Goal: Transaction & Acquisition: Download file/media

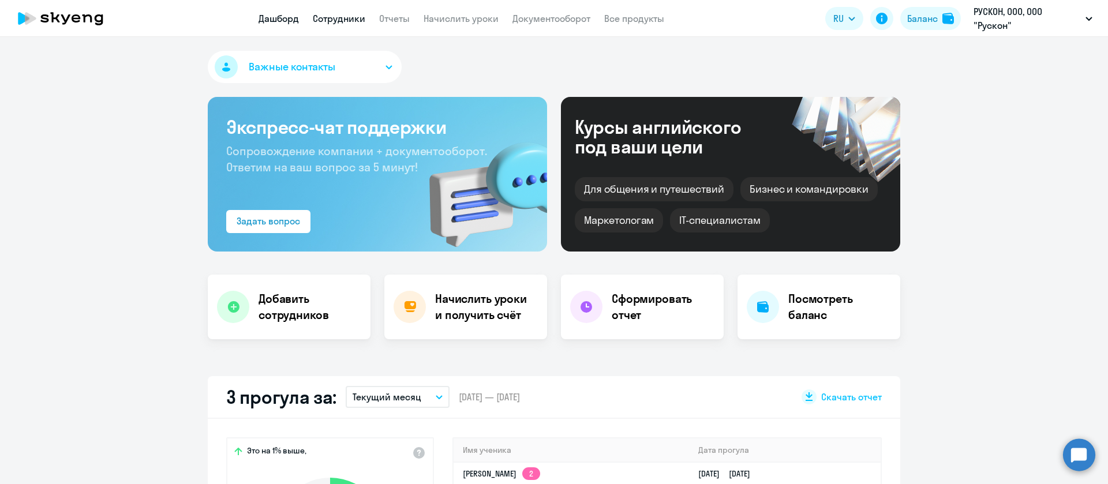
click at [350, 18] on link "Сотрудники" at bounding box center [339, 19] width 52 height 12
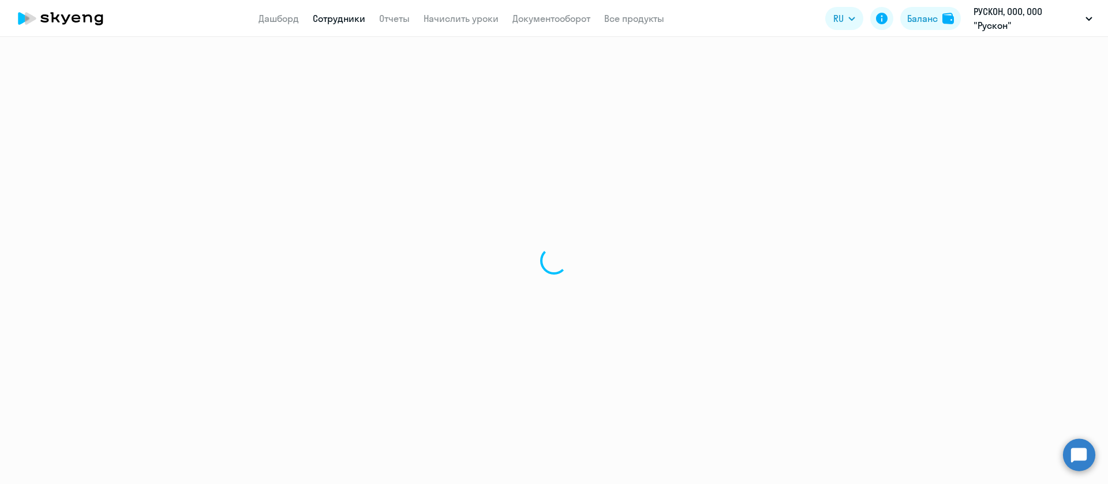
select select "30"
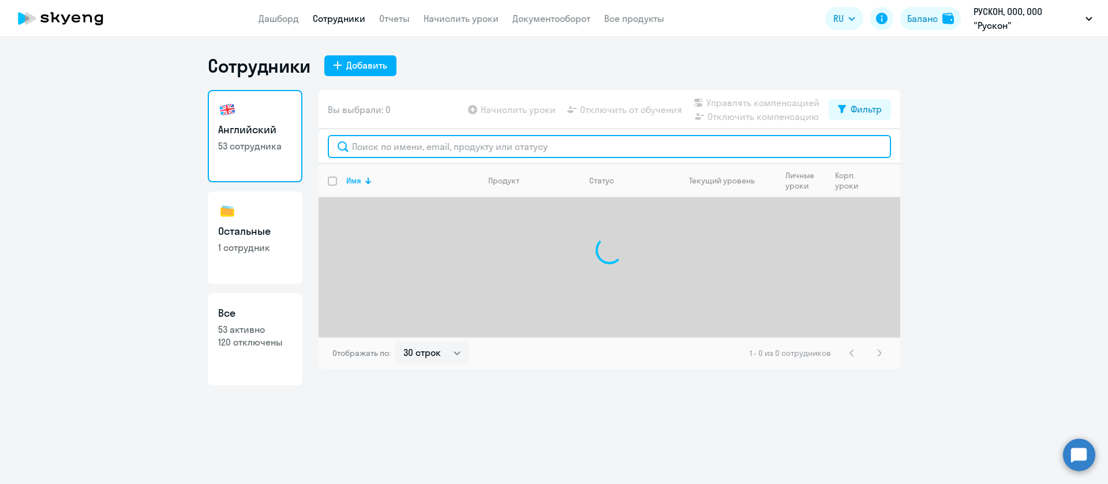
click at [363, 150] on input "text" at bounding box center [609, 146] width 563 height 23
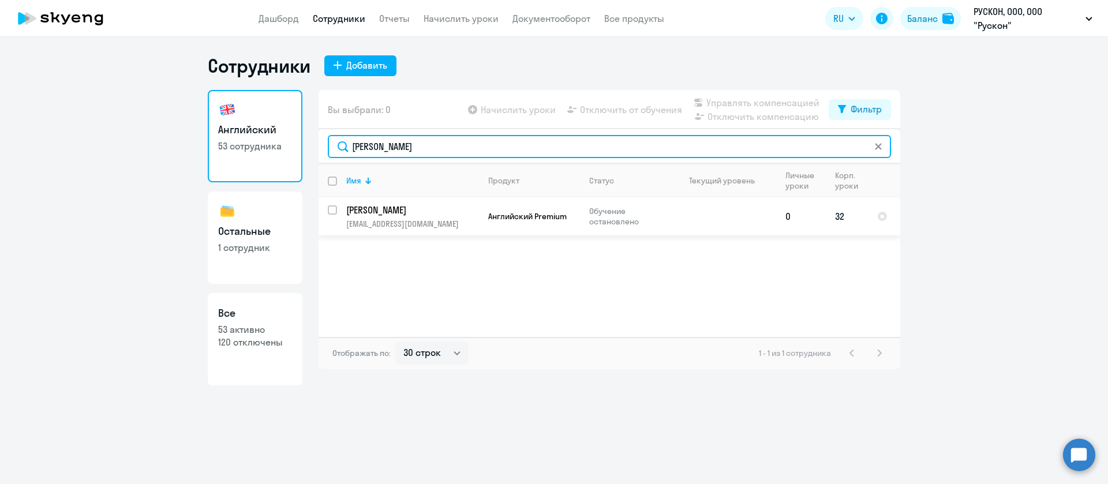
type input "пашнин"
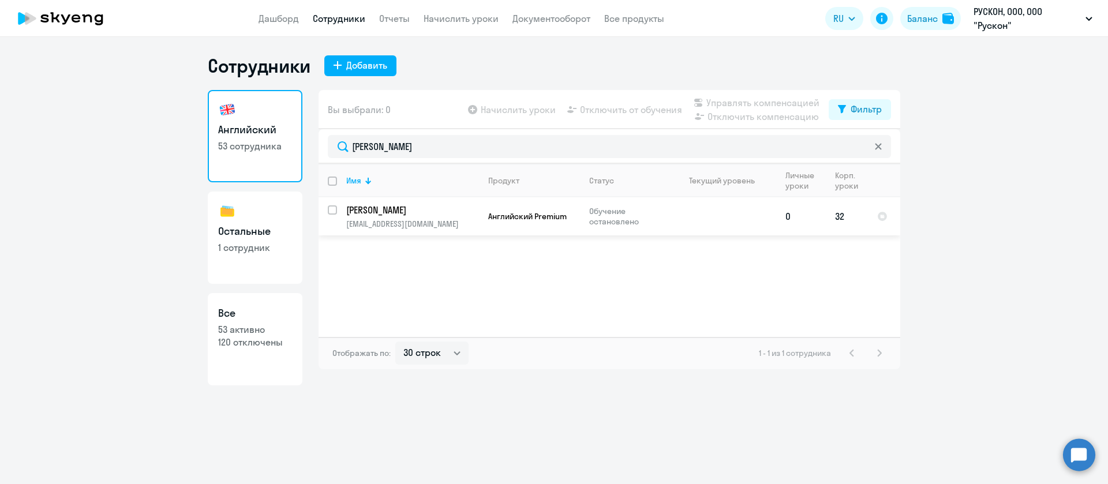
click at [401, 224] on p "pashnin.v@ruscon.ru" at bounding box center [412, 224] width 132 height 10
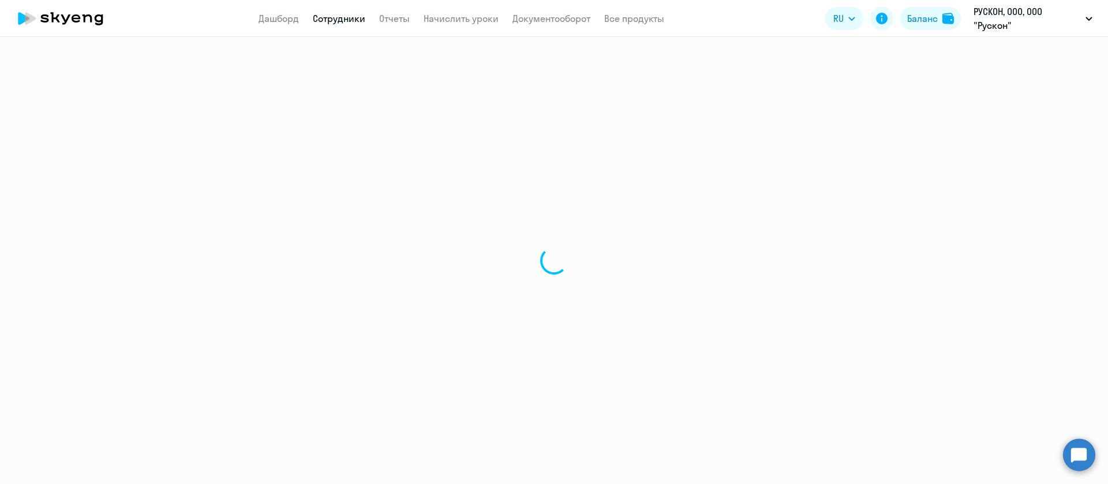
select select "english"
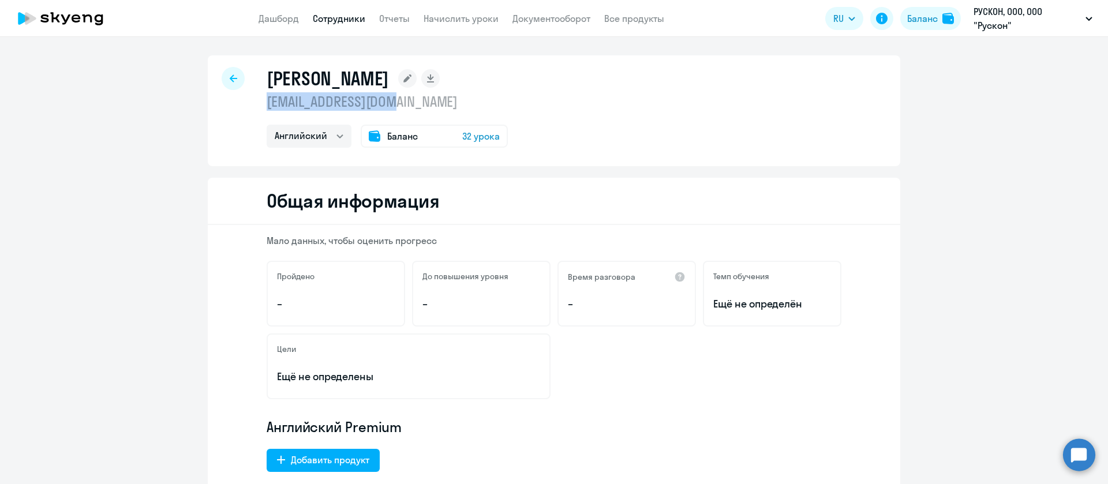
drag, startPoint x: 394, startPoint y: 106, endPoint x: 261, endPoint y: 99, distance: 133.4
click at [267, 99] on p "pashnin.v@ruscon.ru" at bounding box center [387, 101] width 241 height 18
copy p "pashnin.v@ruscon.ru"
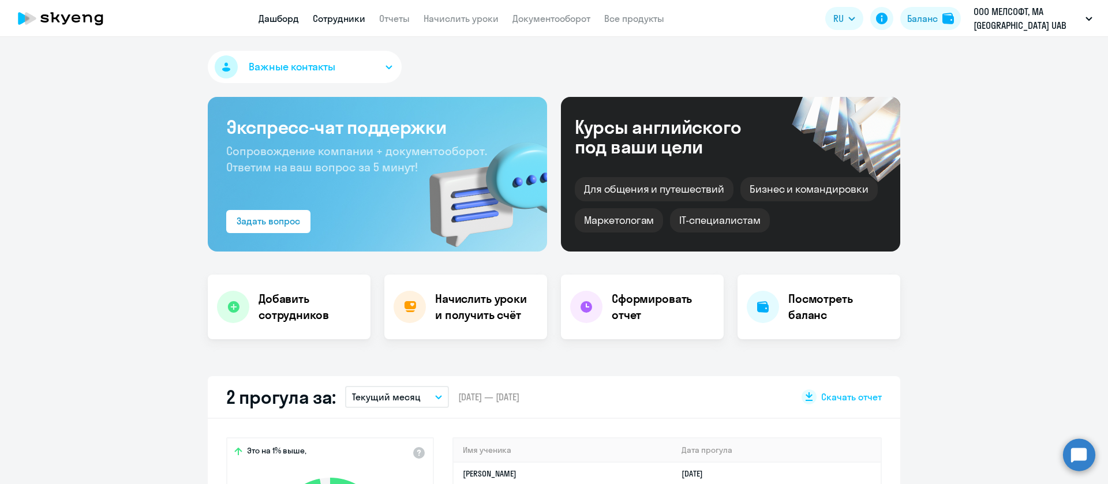
click at [354, 16] on link "Сотрудники" at bounding box center [339, 19] width 52 height 12
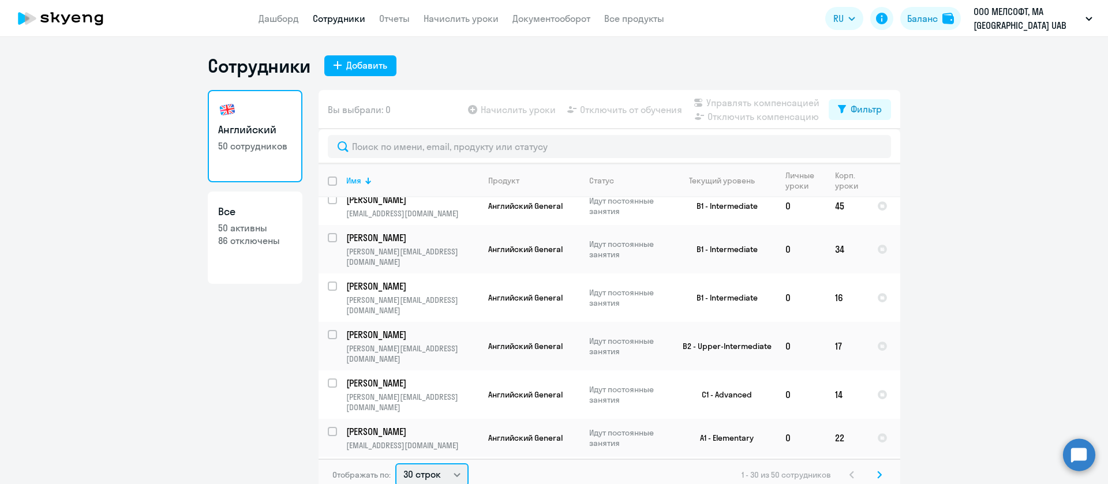
scroll to position [2, 0]
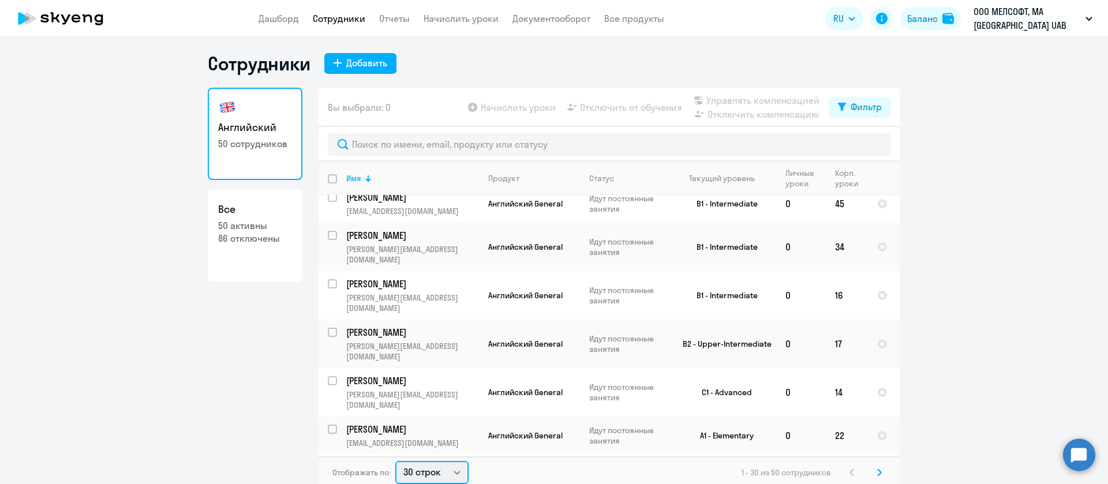
click at [437, 467] on select "30 строк 50 строк 100 строк" at bounding box center [431, 472] width 73 height 23
select select "100"
click at [395, 461] on select "30 строк 50 строк 100 строк" at bounding box center [431, 472] width 73 height 23
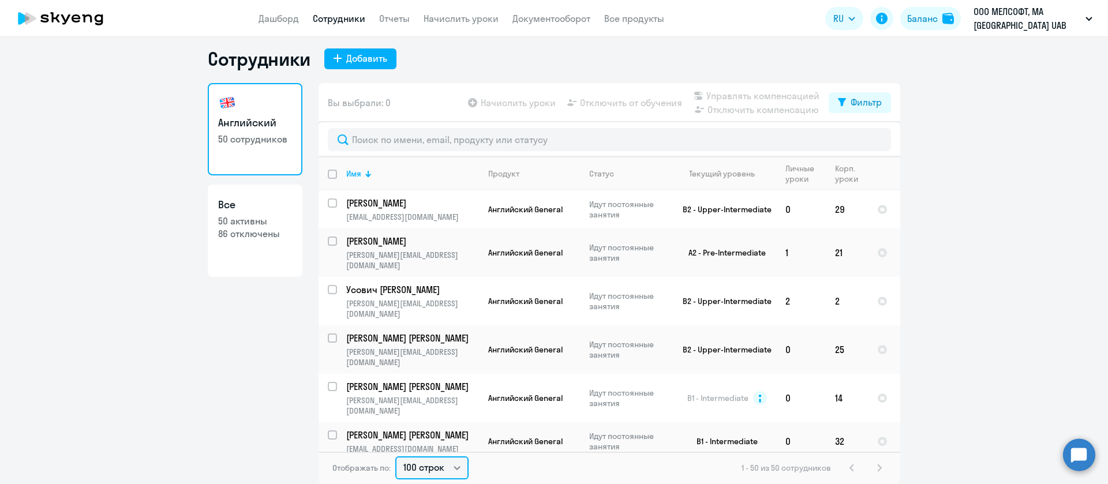
scroll to position [0, 0]
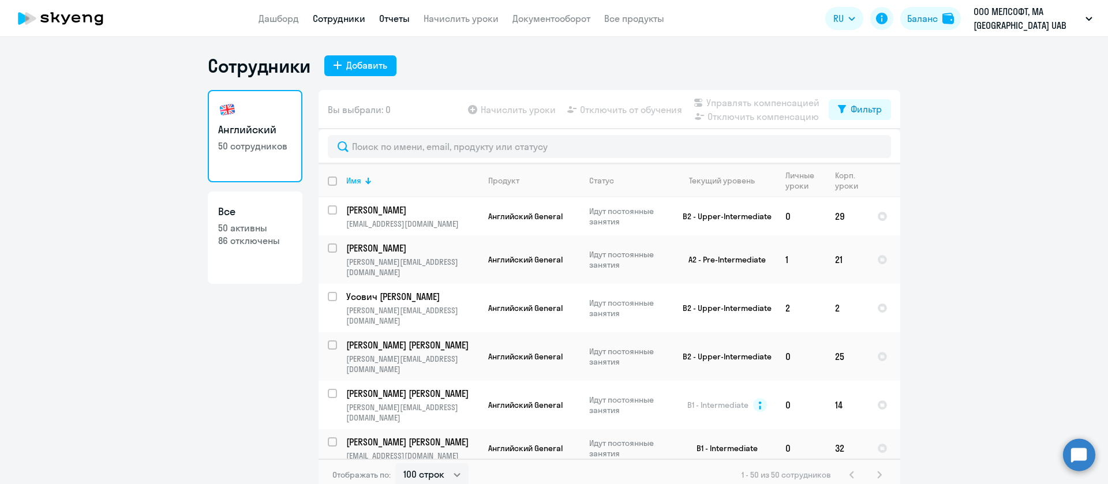
click at [391, 17] on link "Отчеты" at bounding box center [394, 19] width 31 height 12
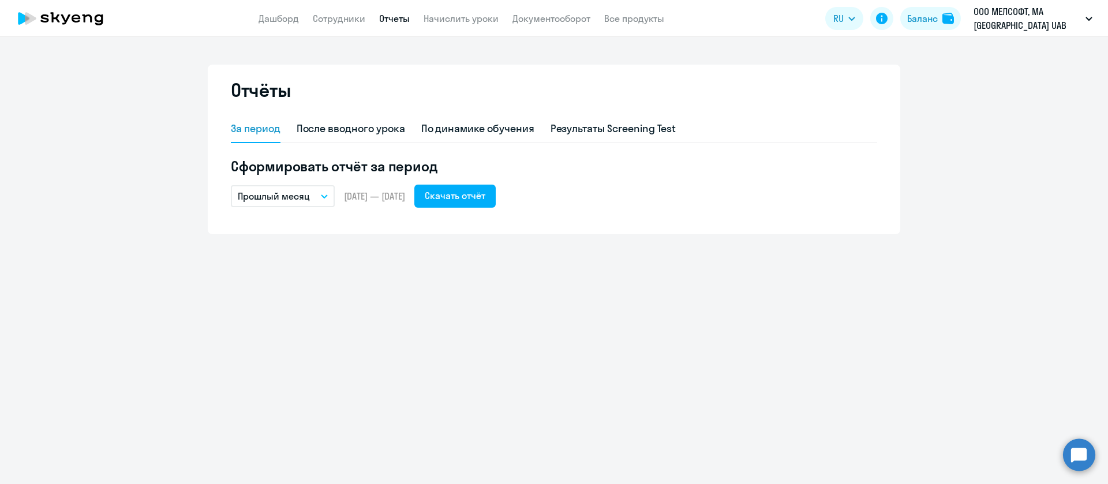
click at [307, 189] on p "Прошлый месяц" at bounding box center [274, 196] width 72 height 14
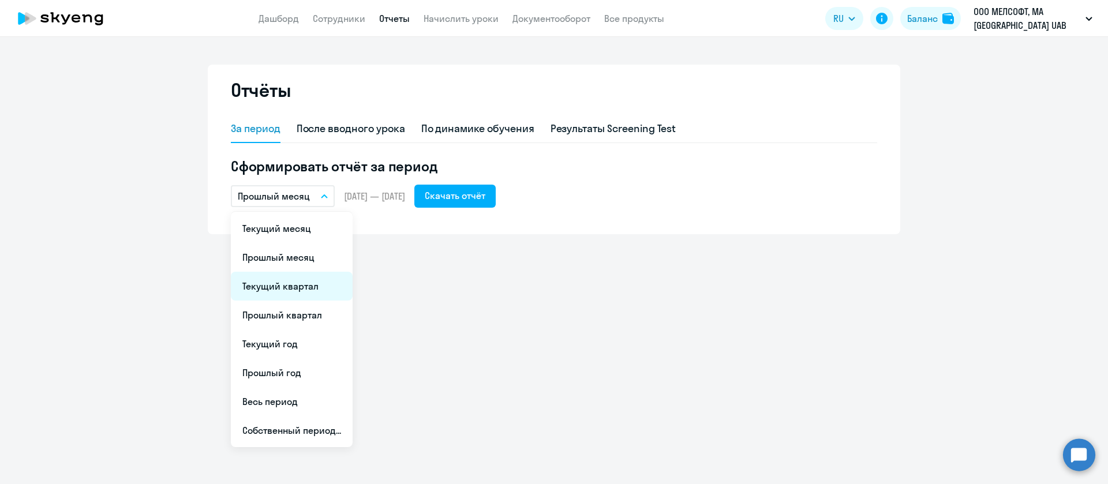
click at [291, 290] on li "Текущий квартал" at bounding box center [292, 286] width 122 height 29
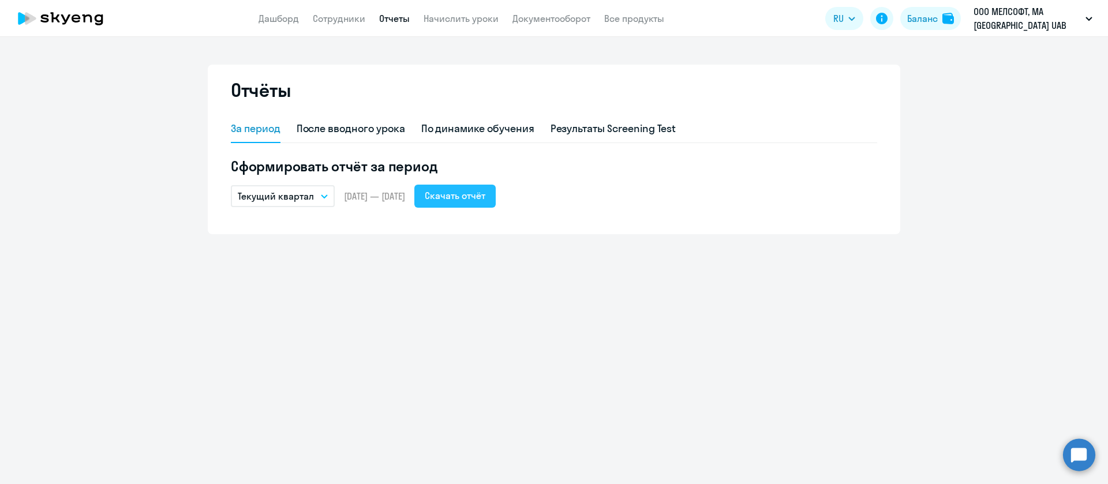
click at [467, 190] on div "Скачать отчёт" at bounding box center [455, 196] width 61 height 14
